Goal: Check status

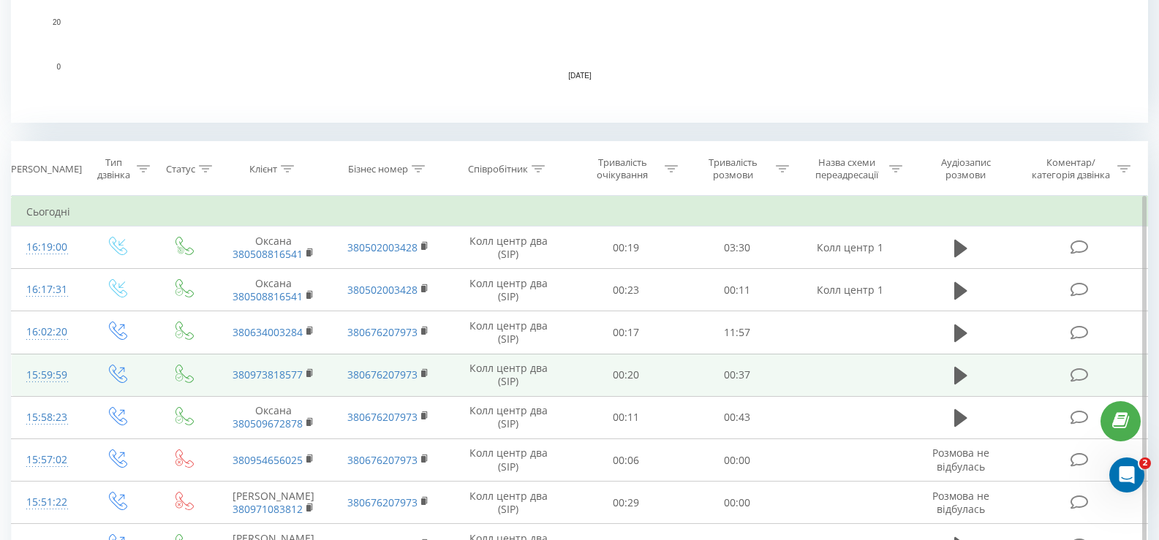
scroll to position [512, 0]
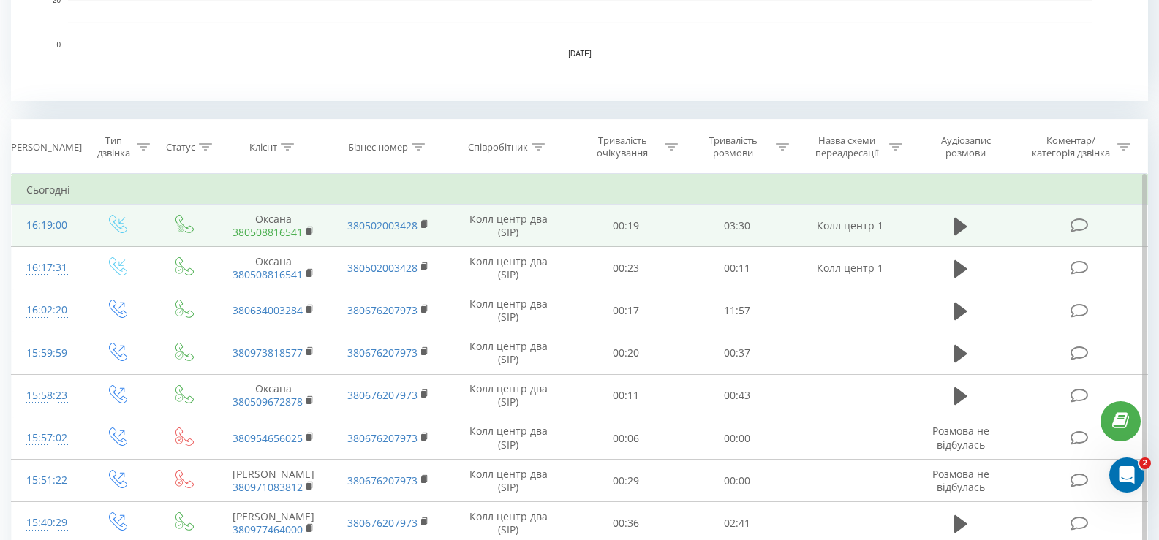
click at [294, 231] on link "380508816541" at bounding box center [268, 232] width 70 height 14
click at [310, 233] on rect at bounding box center [308, 231] width 4 height 7
